Goal: Find specific page/section: Find specific page/section

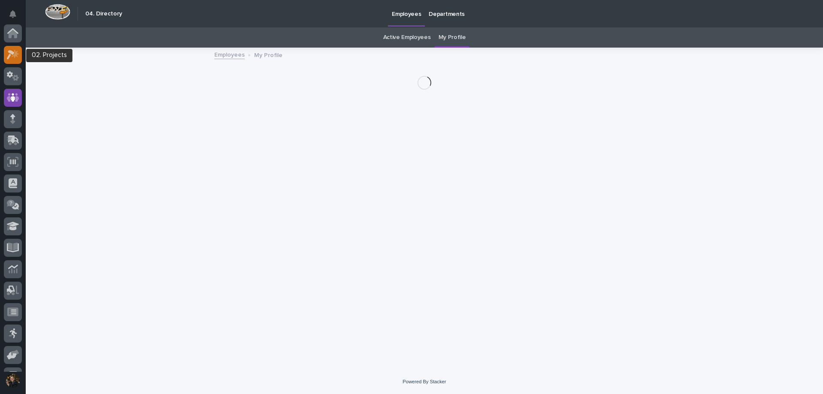
click at [11, 57] on icon at bounding box center [13, 55] width 12 height 10
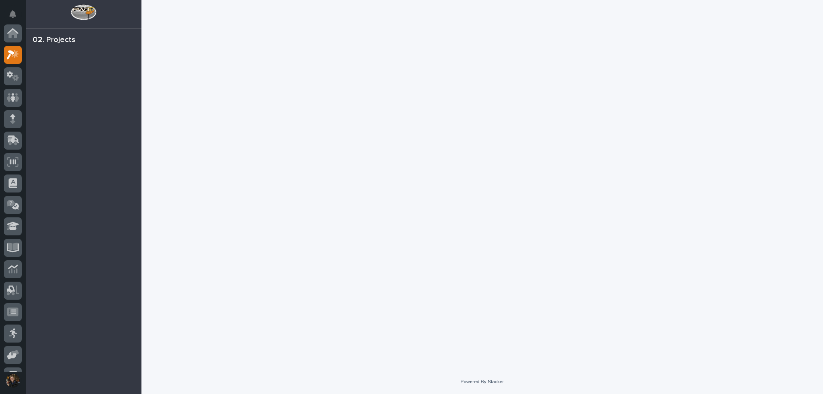
scroll to position [21, 0]
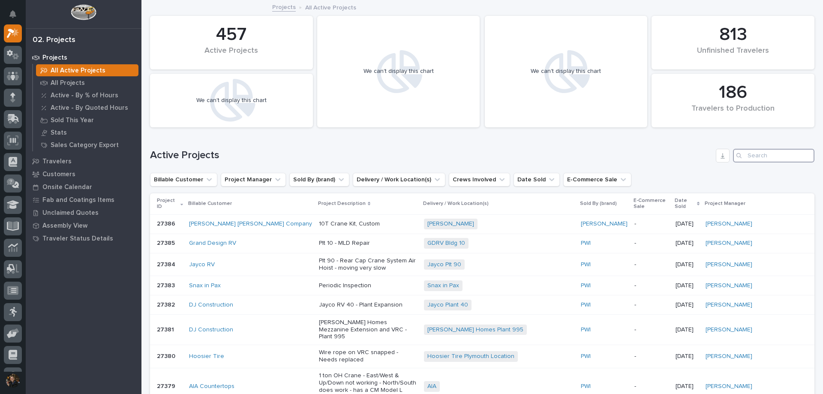
click at [747, 153] on input "Search" at bounding box center [773, 156] width 81 height 14
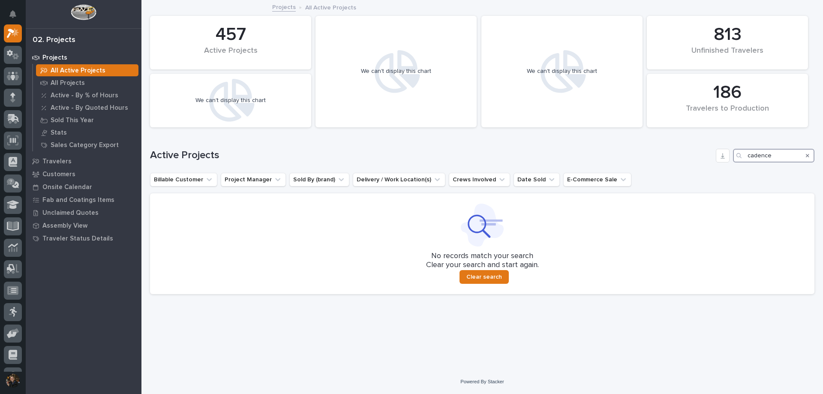
type input "cadence"
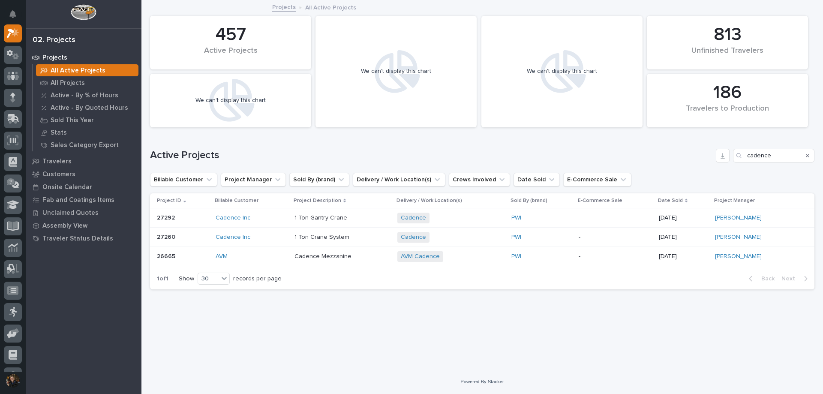
click at [258, 232] on div "Cadence Inc" at bounding box center [252, 237] width 72 height 14
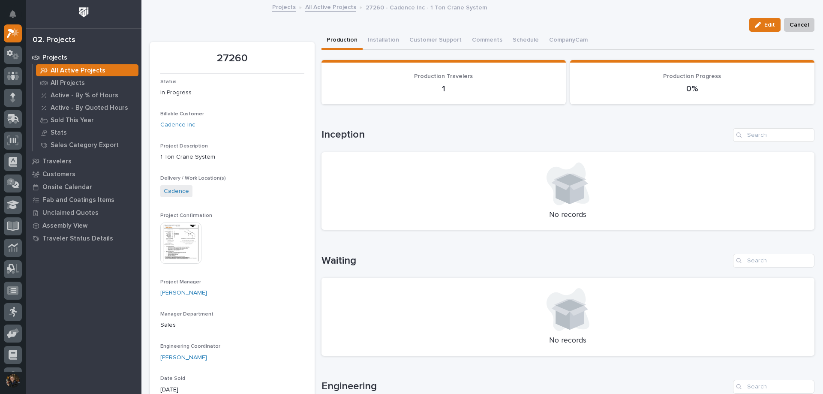
click at [177, 244] on img at bounding box center [180, 242] width 41 height 41
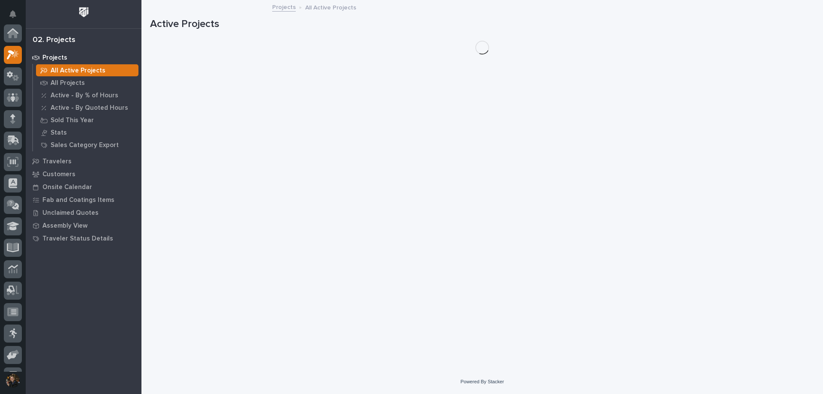
scroll to position [21, 0]
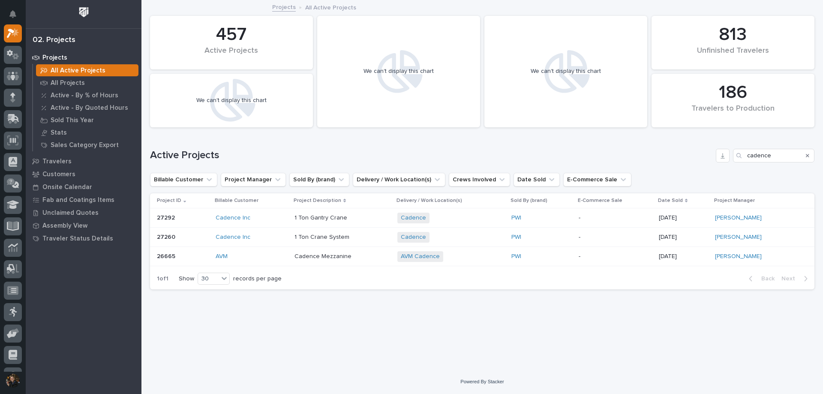
click at [271, 213] on div "Cadence Inc" at bounding box center [252, 218] width 72 height 14
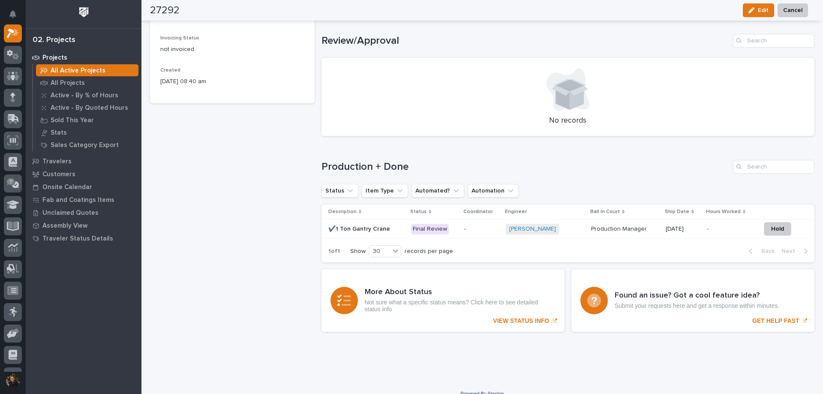
scroll to position [483, 0]
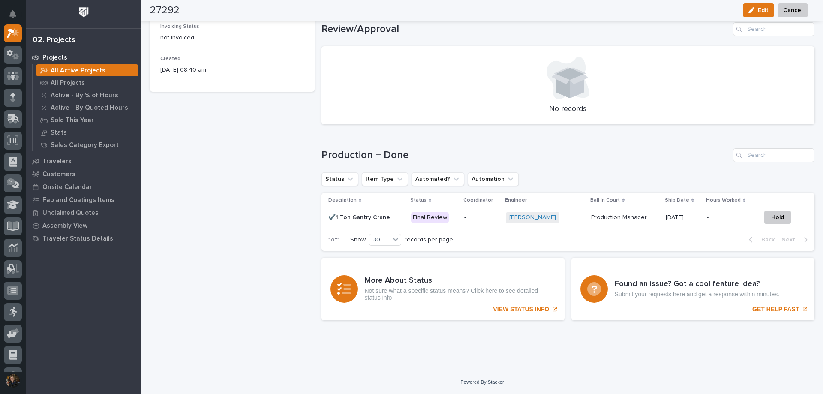
click at [453, 219] on td "Final Review" at bounding box center [434, 217] width 53 height 19
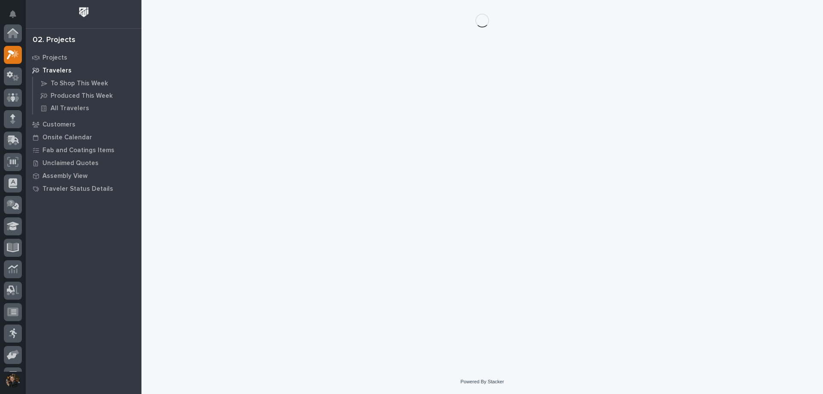
scroll to position [21, 0]
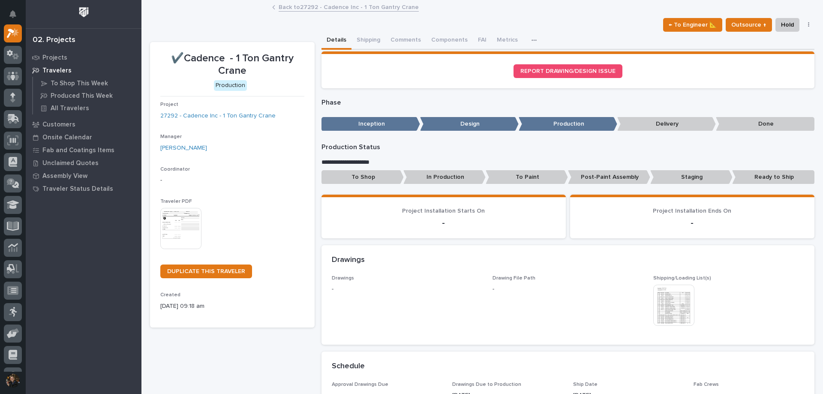
click at [183, 221] on img at bounding box center [180, 228] width 41 height 41
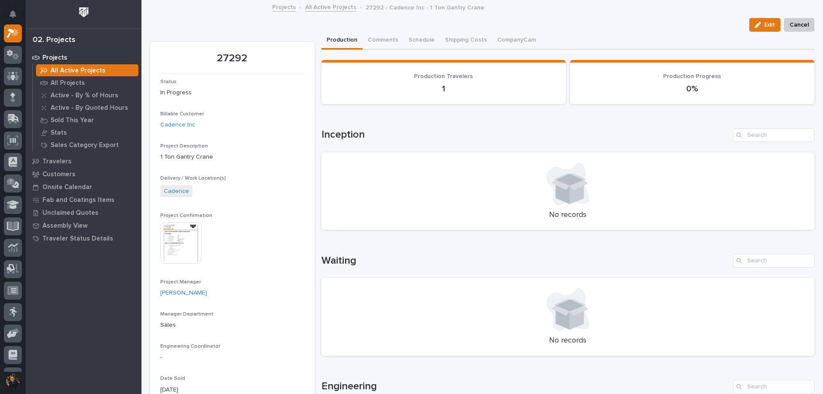
click at [170, 234] on img at bounding box center [180, 242] width 41 height 41
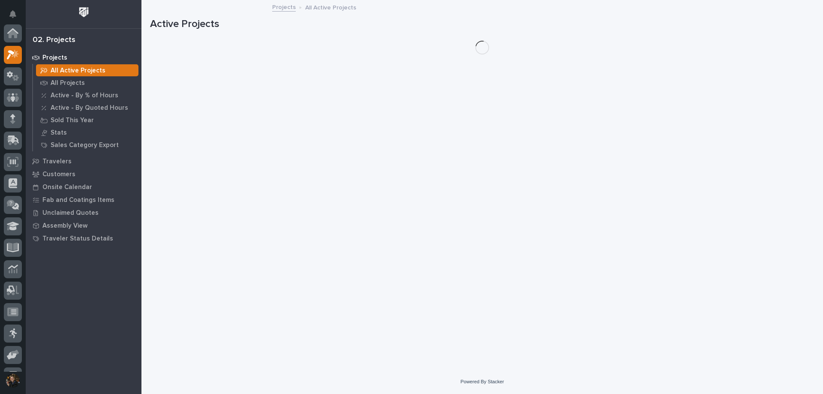
scroll to position [21, 0]
